Goal: Navigation & Orientation: Find specific page/section

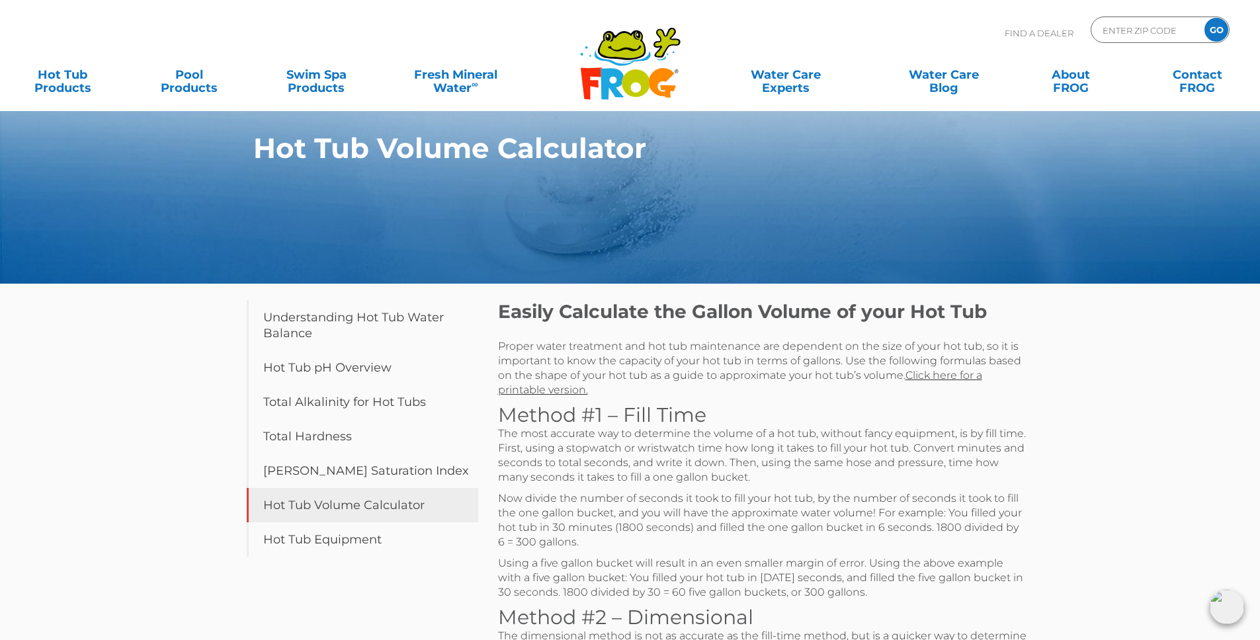
click at [648, 63] on icon ".st130{clip-path:url(#SVGID_2_);fill-rule:evenodd;clip-rule:evenodd;fill:#C3CC0…" at bounding box center [630, 63] width 102 height 74
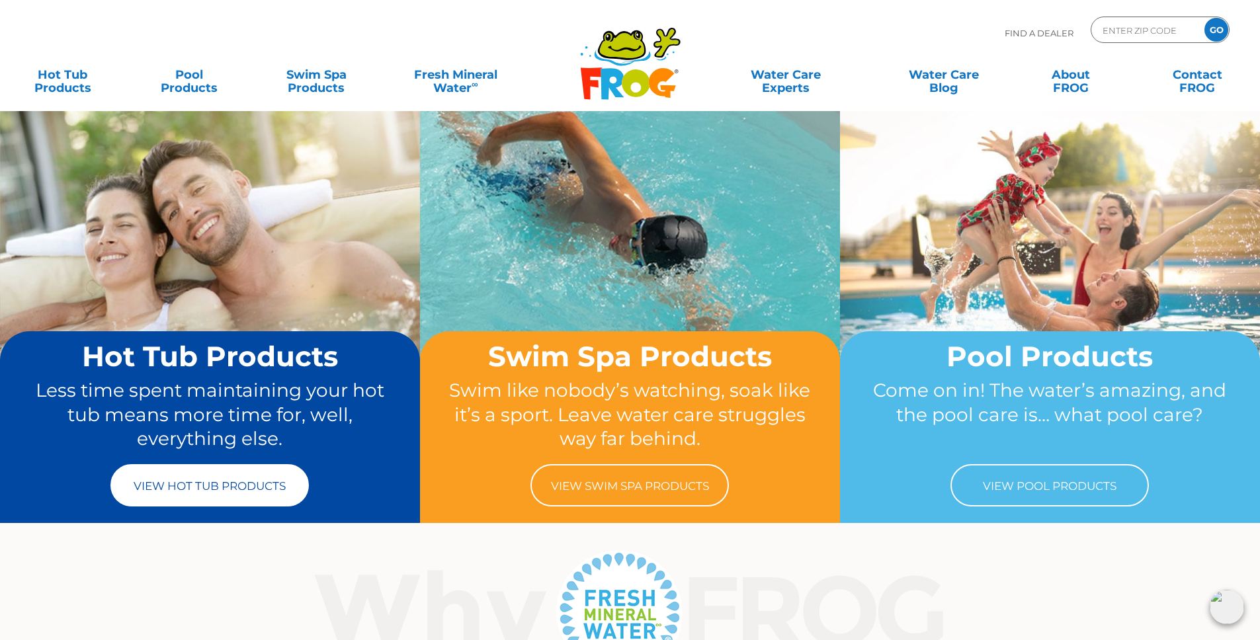
click at [256, 500] on link "View Hot Tub Products" at bounding box center [209, 485] width 198 height 42
